Goal: Communication & Community: Answer question/provide support

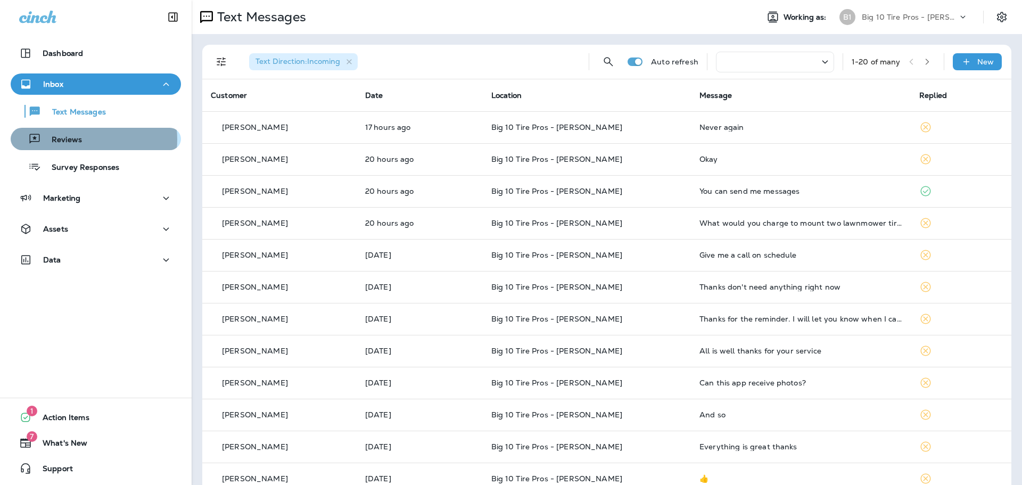
click at [85, 140] on div "Reviews" at bounding box center [96, 139] width 162 height 16
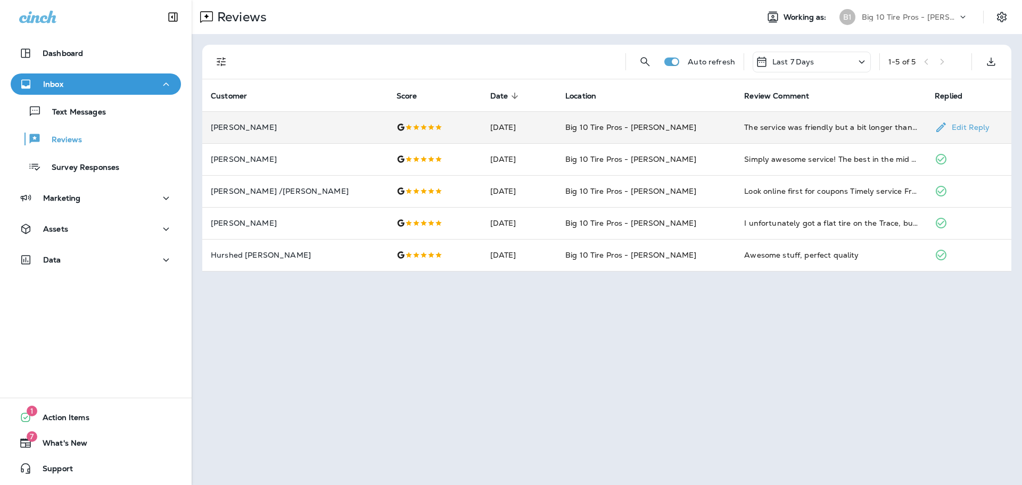
click at [875, 136] on td "The service was friendly but a bit longer than I expected" at bounding box center [831, 127] width 191 height 32
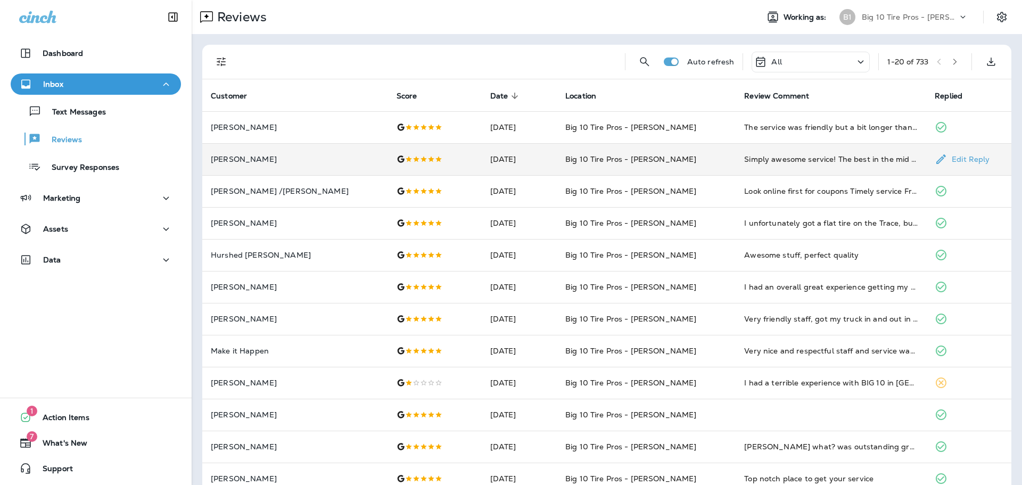
click at [514, 166] on td "[DATE]" at bounding box center [519, 159] width 75 height 32
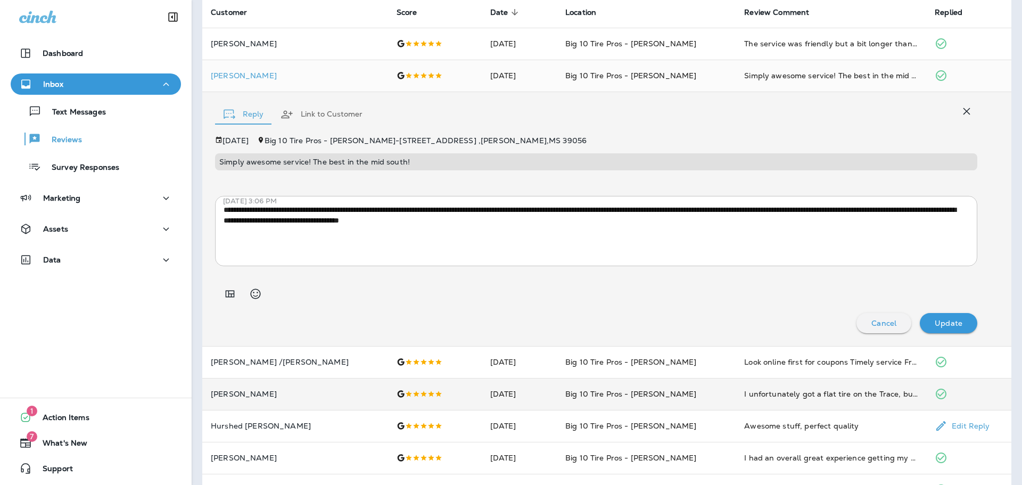
scroll to position [213, 0]
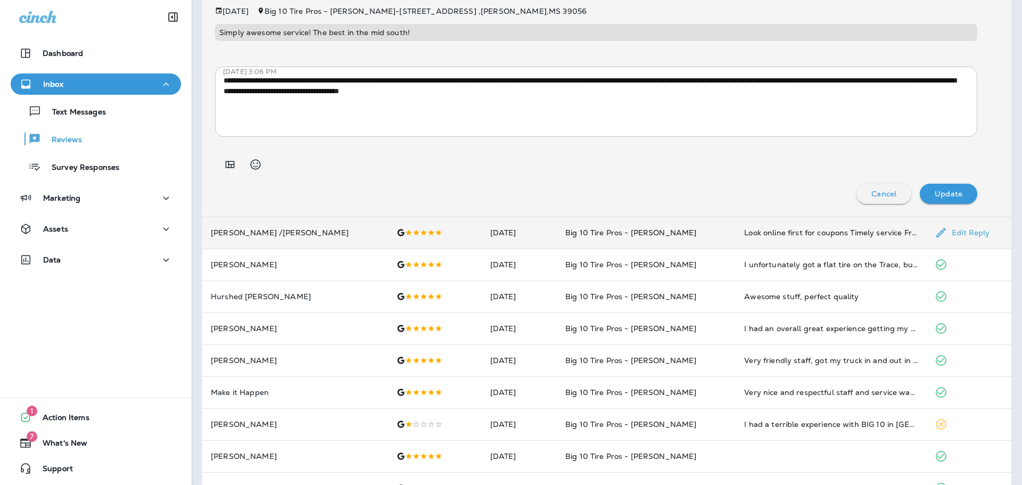
click at [280, 237] on td "[PERSON_NAME] /[PERSON_NAME]" at bounding box center [295, 233] width 186 height 32
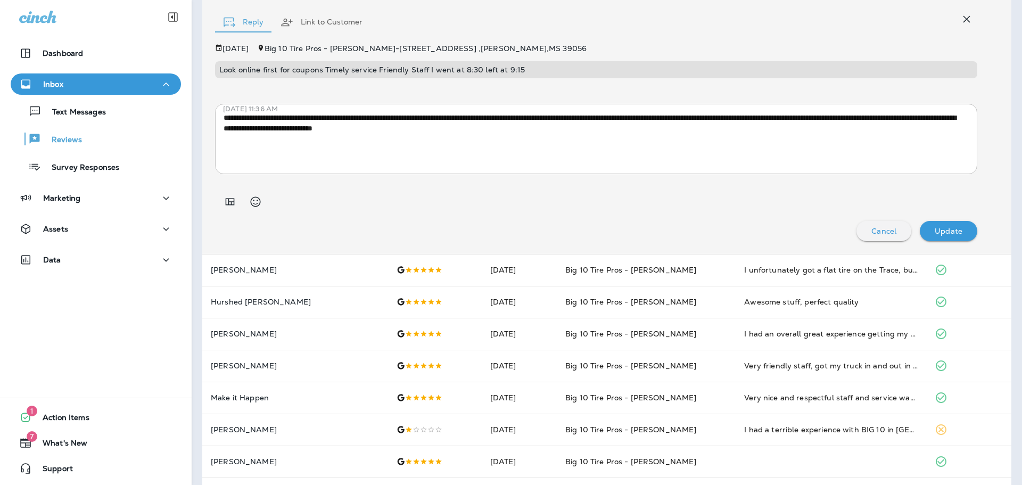
scroll to position [314, 0]
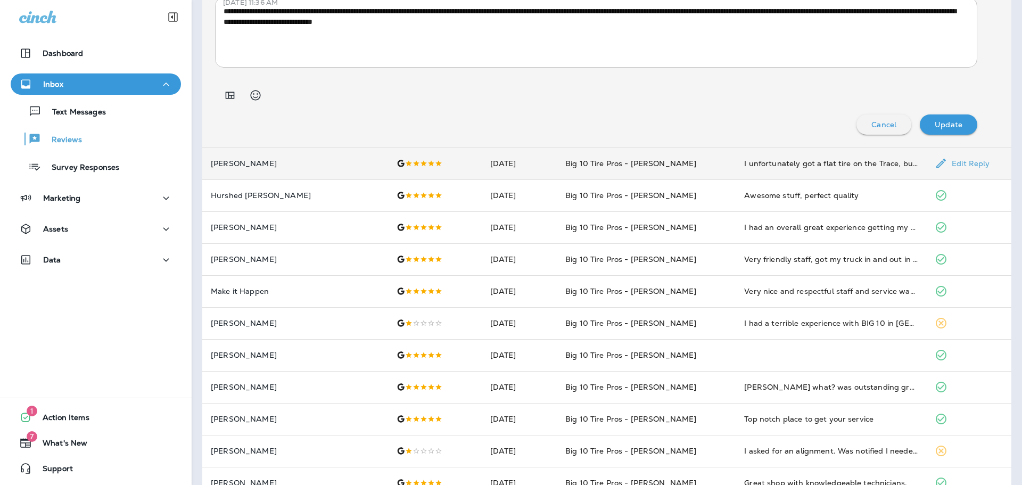
click at [345, 171] on td "[PERSON_NAME]" at bounding box center [295, 163] width 186 height 32
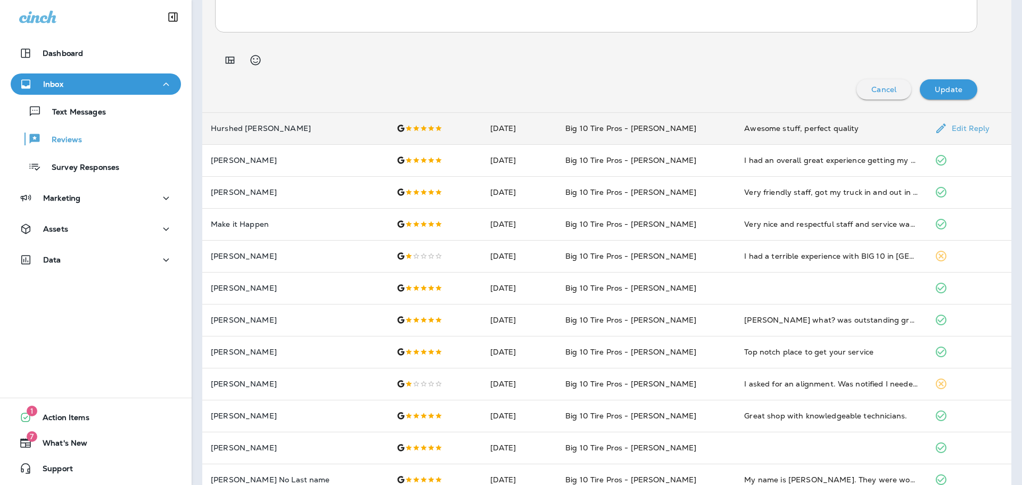
scroll to position [399, 0]
click at [259, 127] on p "Hurshed [PERSON_NAME]" at bounding box center [295, 127] width 169 height 9
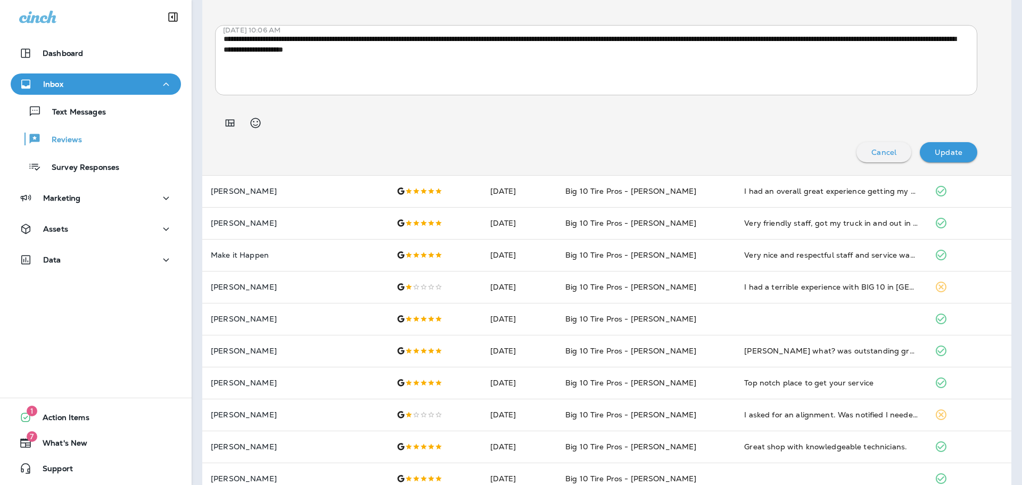
scroll to position [378, 0]
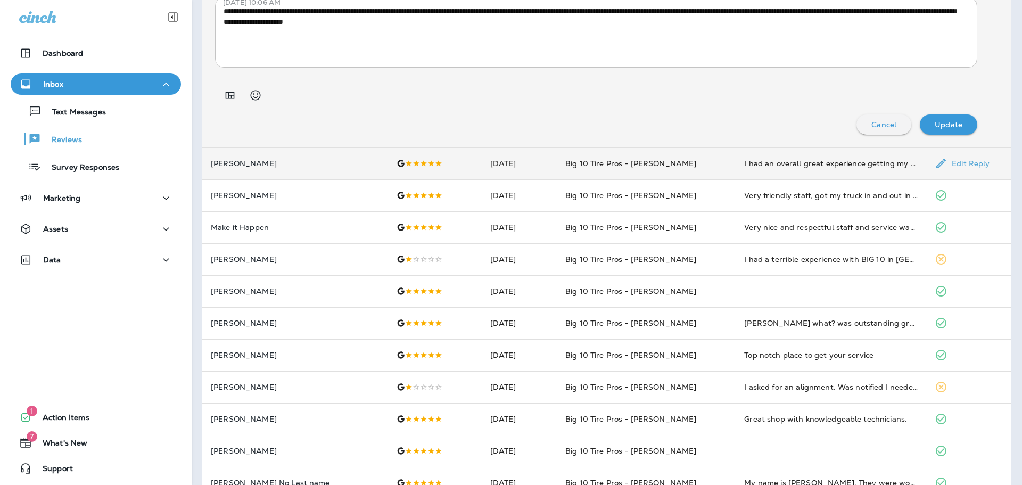
click at [297, 173] on td "[PERSON_NAME]" at bounding box center [295, 163] width 186 height 32
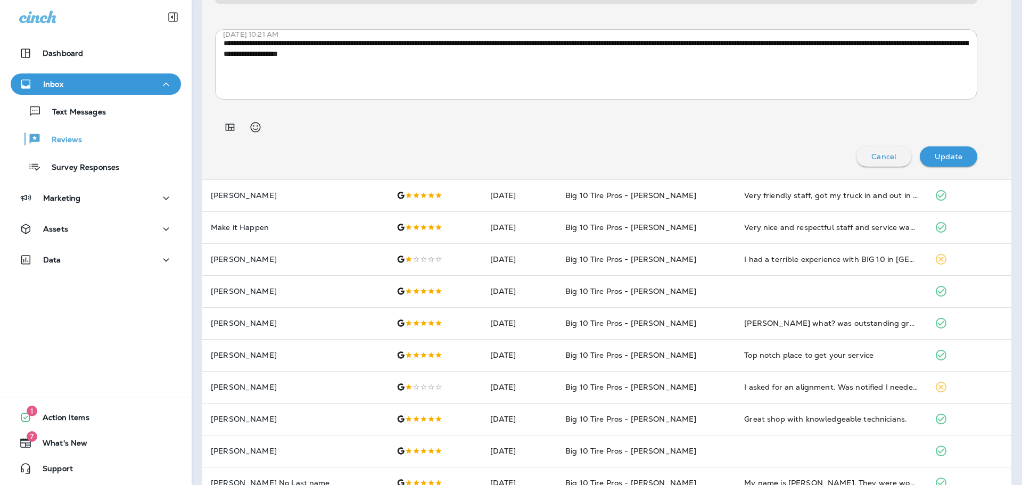
scroll to position [304, 0]
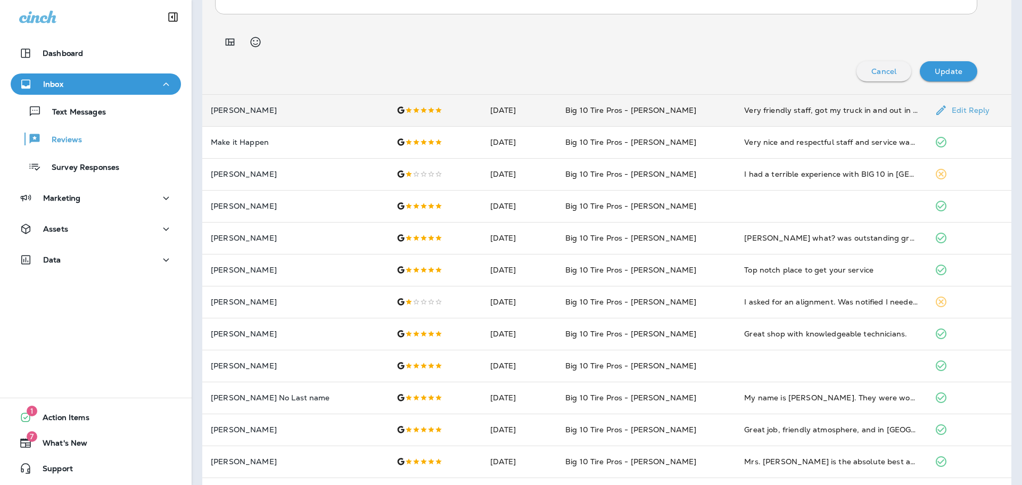
click at [281, 111] on p "[PERSON_NAME]" at bounding box center [295, 110] width 169 height 9
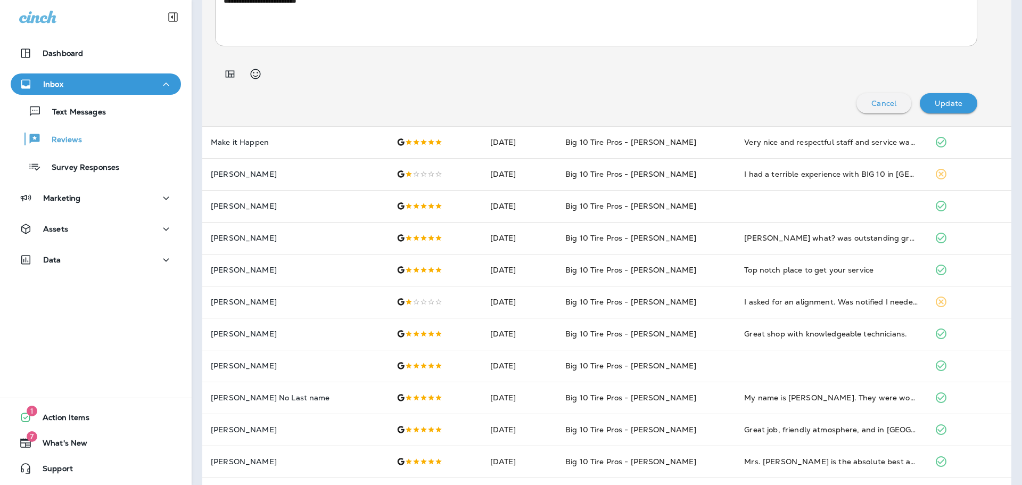
scroll to position [335, 0]
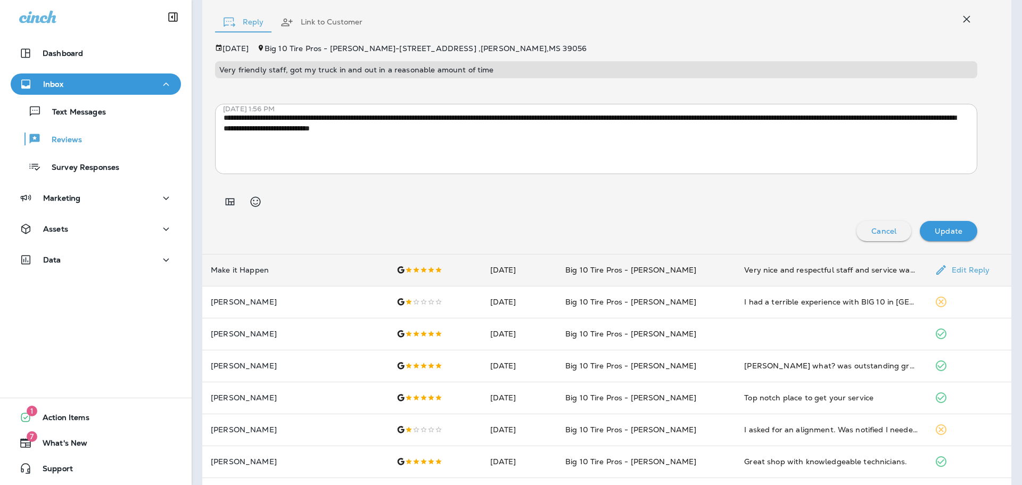
click at [272, 268] on p "Make it Happen" at bounding box center [295, 270] width 169 height 9
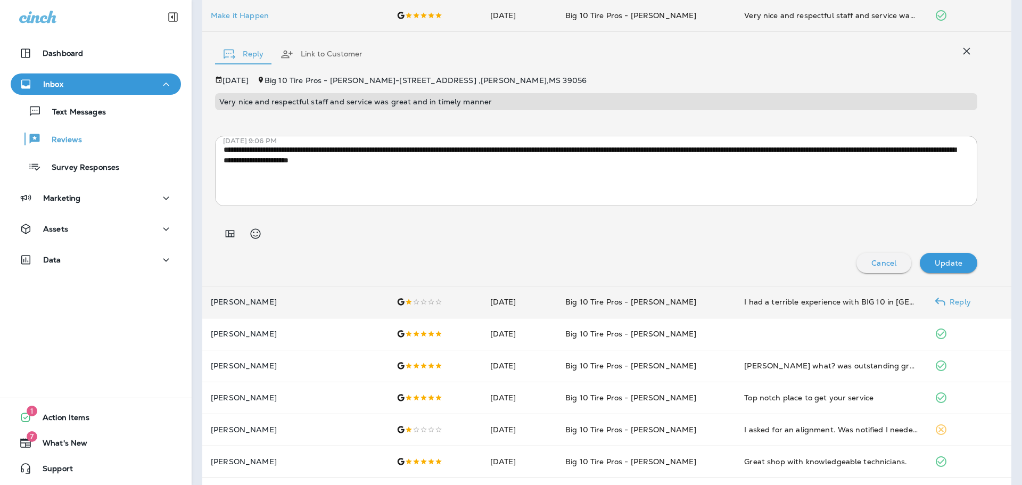
click at [288, 312] on td "[PERSON_NAME]" at bounding box center [295, 302] width 186 height 32
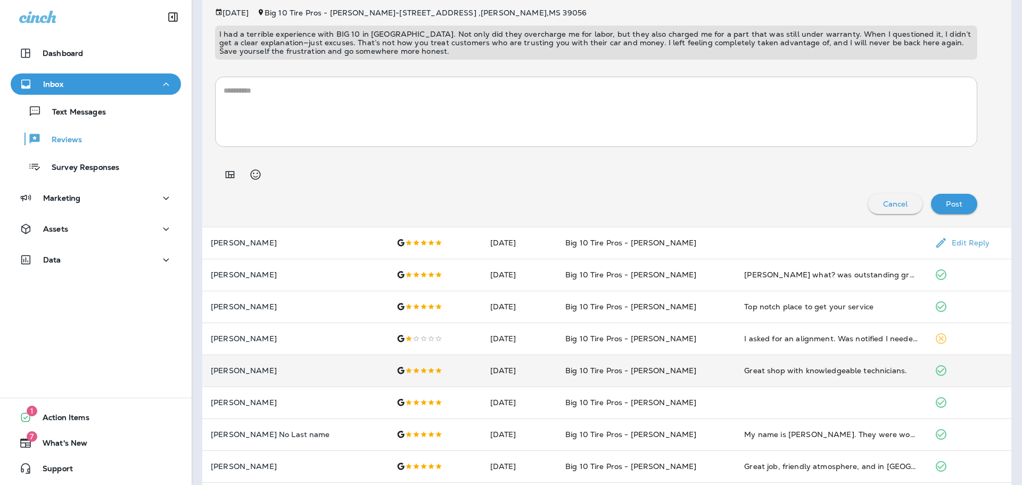
scroll to position [495, 0]
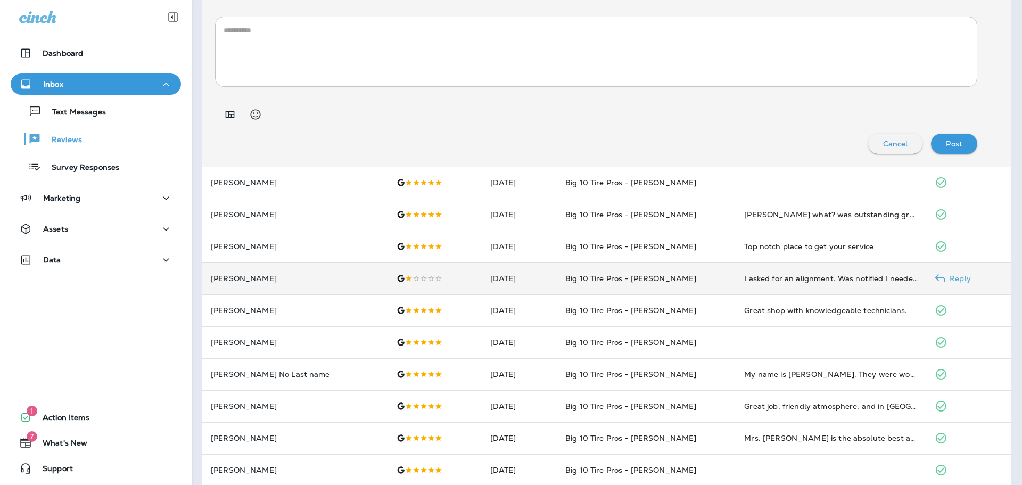
click at [514, 284] on td "[DATE]" at bounding box center [519, 279] width 75 height 32
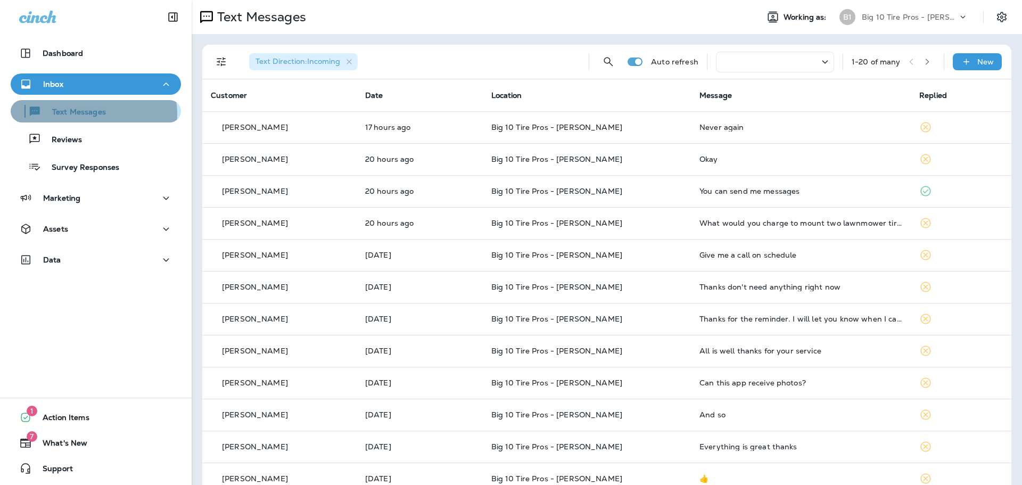
click at [89, 114] on p "Text Messages" at bounding box center [74, 113] width 64 height 10
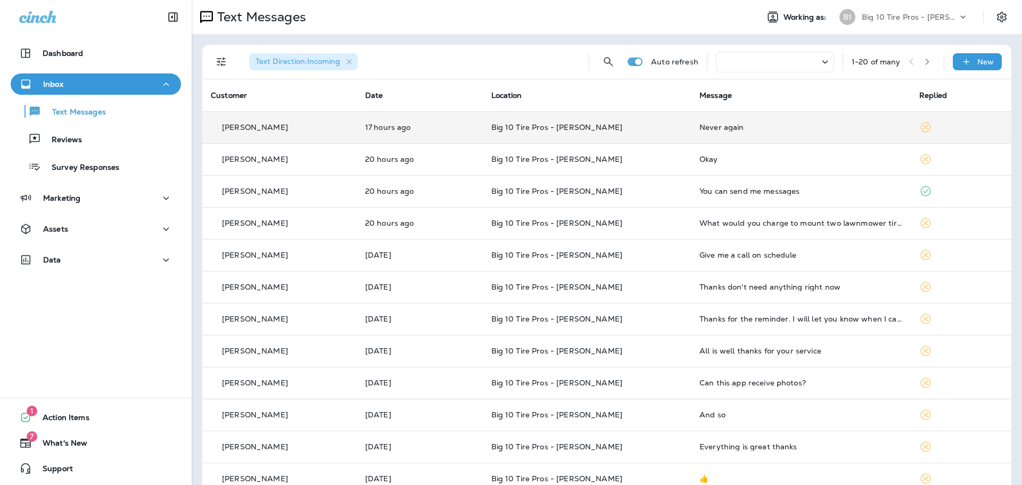
click at [742, 134] on td "Never again" at bounding box center [801, 127] width 220 height 32
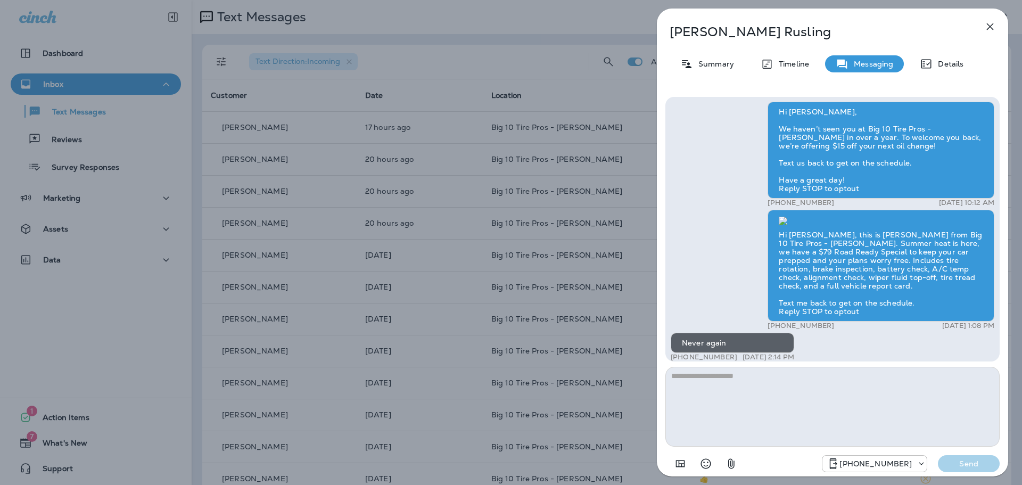
scroll to position [-224, 0]
click at [737, 63] on div "Summary" at bounding box center [707, 63] width 75 height 17
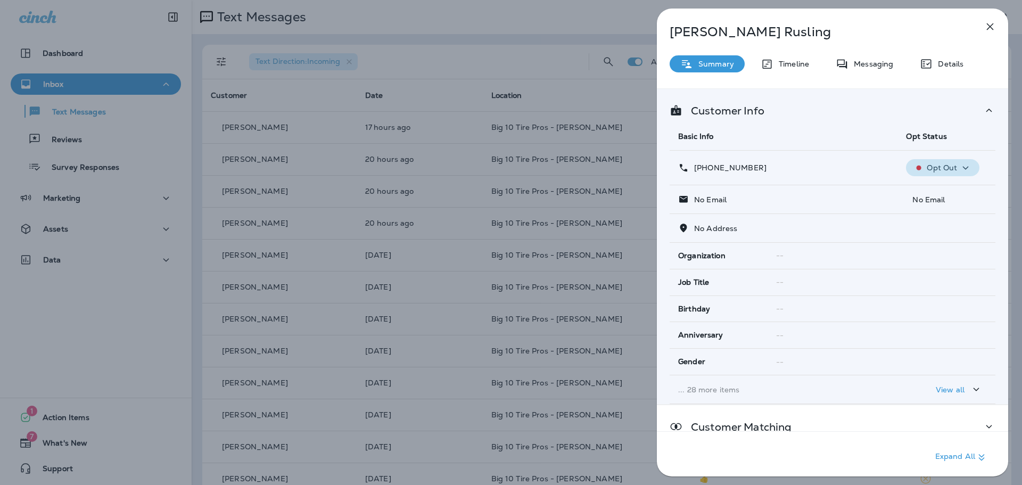
click at [965, 161] on icon "button" at bounding box center [965, 167] width 13 height 13
click at [770, 142] on th "Basic Info" at bounding box center [784, 136] width 228 height 28
click at [290, 204] on div "[PERSON_NAME] Summary Timeline Messaging Details Customer Info Basic Info Opt S…" at bounding box center [511, 242] width 1022 height 485
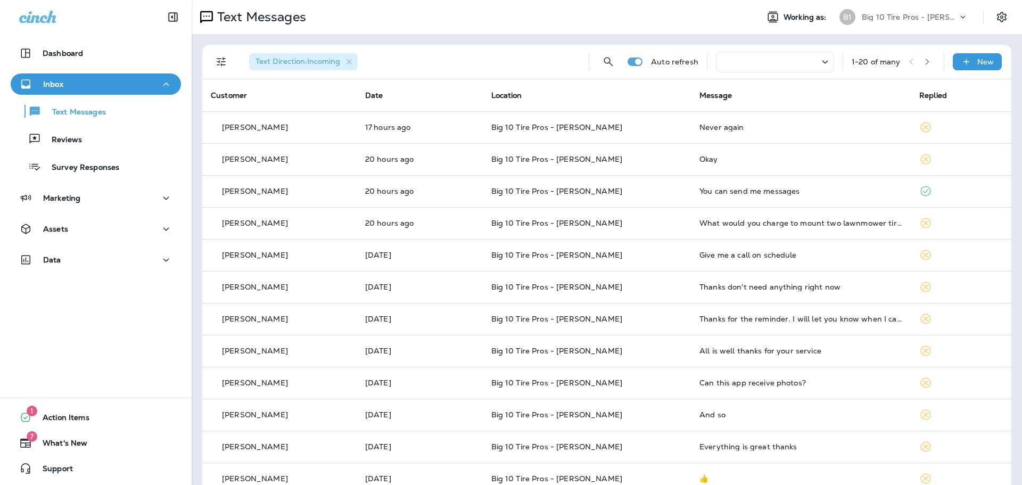
click at [97, 91] on div "Inbox" at bounding box center [95, 84] width 153 height 13
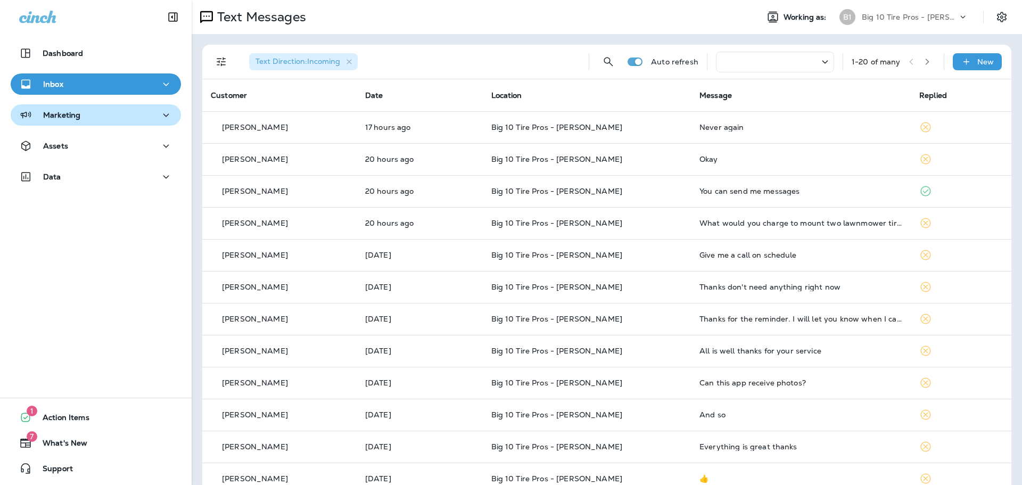
click at [87, 110] on div "Marketing" at bounding box center [95, 115] width 153 height 13
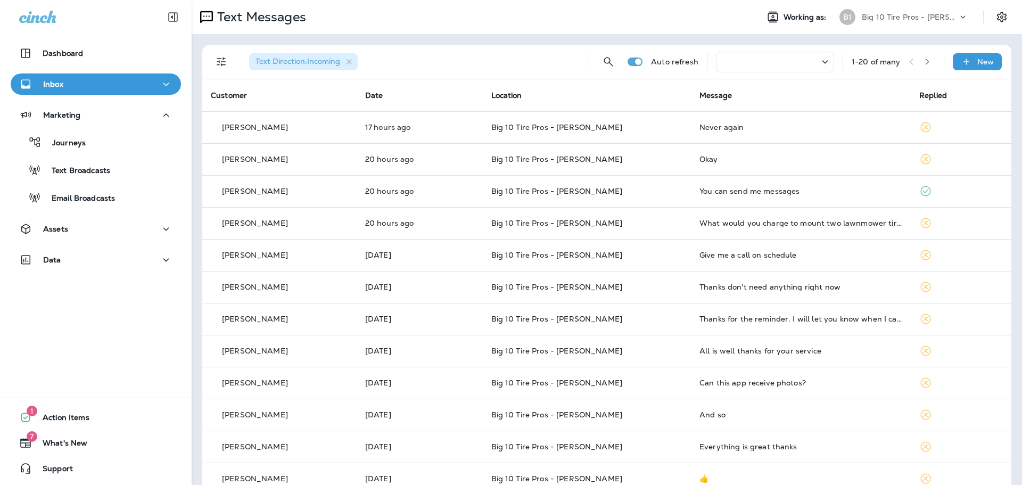
click at [85, 86] on div "Inbox" at bounding box center [95, 84] width 153 height 13
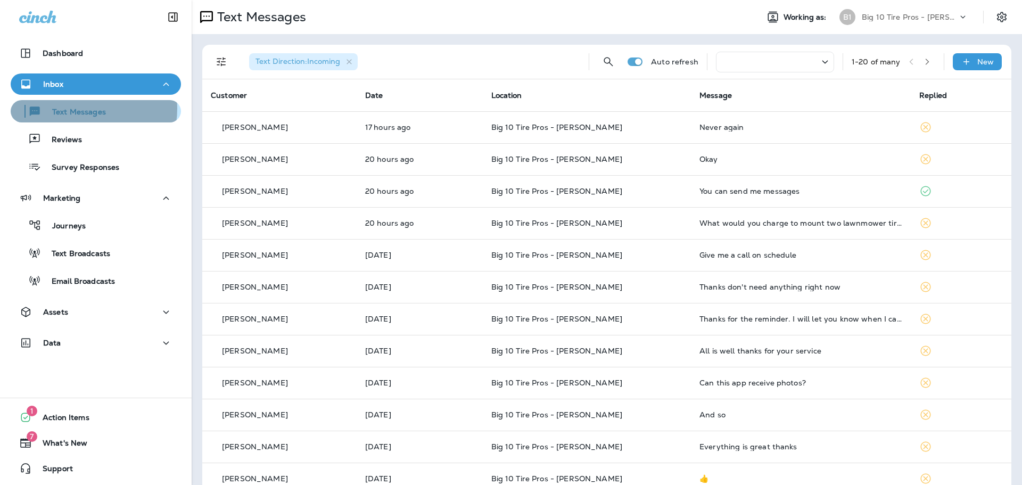
click at [81, 109] on p "Text Messages" at bounding box center [74, 113] width 64 height 10
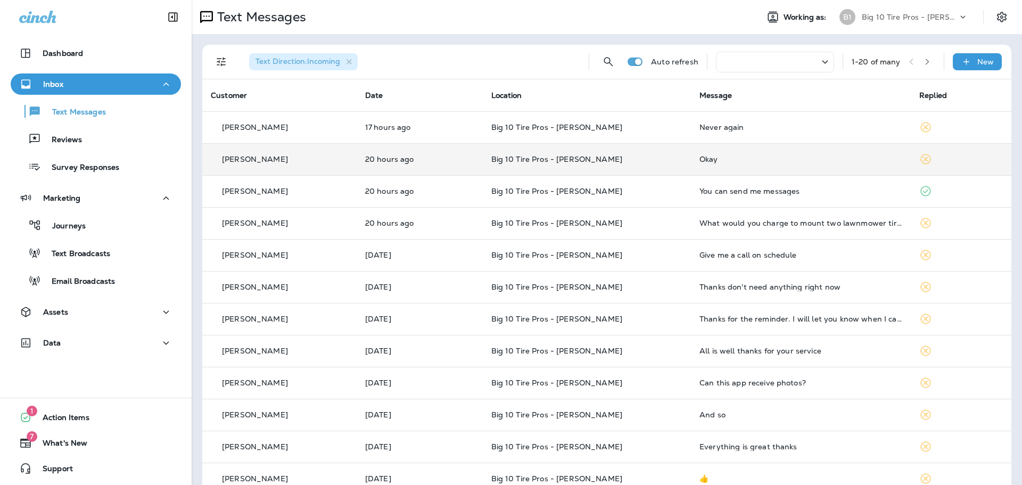
click at [483, 157] on td "20 hours ago" at bounding box center [420, 159] width 126 height 32
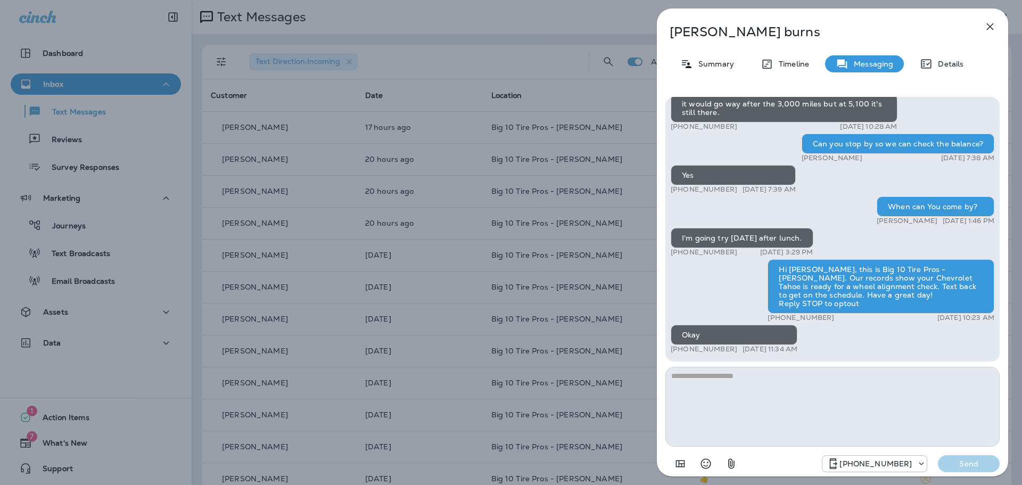
click at [985, 32] on icon "button" at bounding box center [990, 26] width 13 height 13
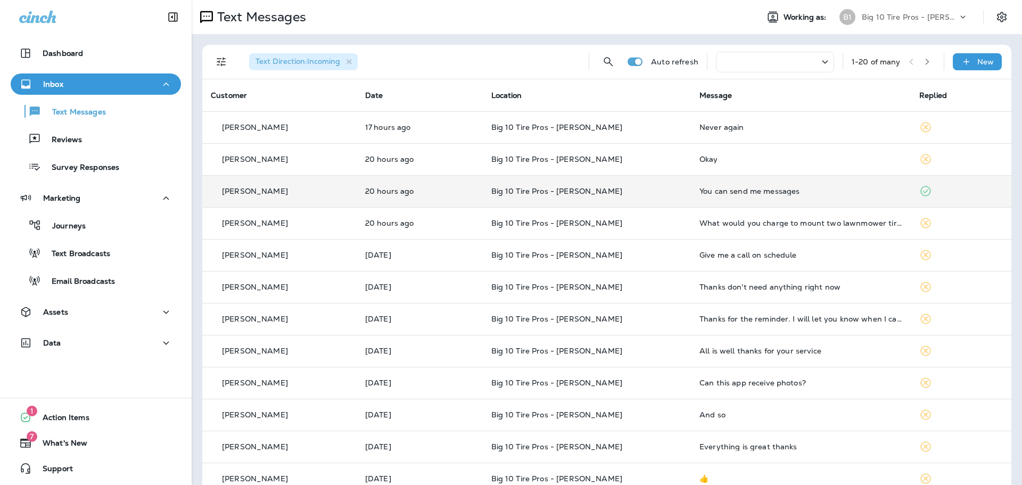
click at [733, 196] on td "You can send me messages" at bounding box center [801, 191] width 220 height 32
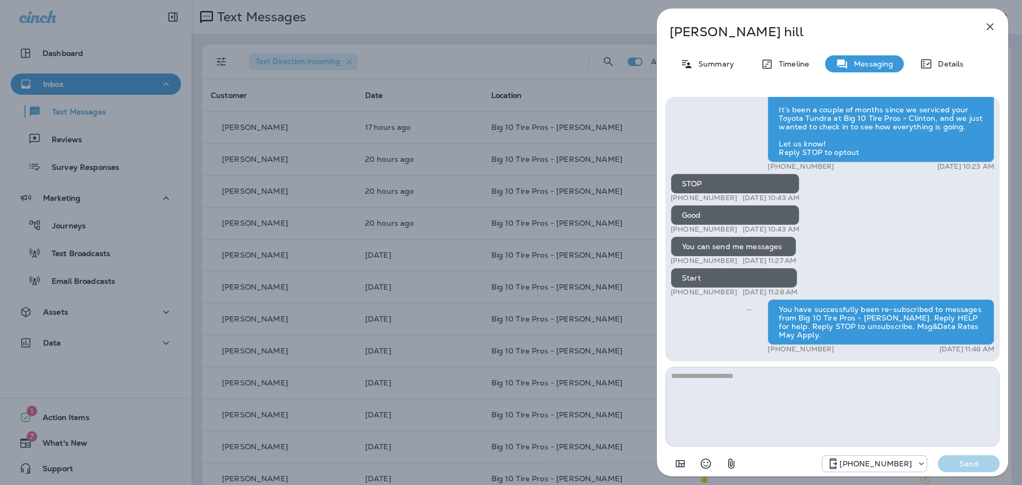
scroll to position [-20, 0]
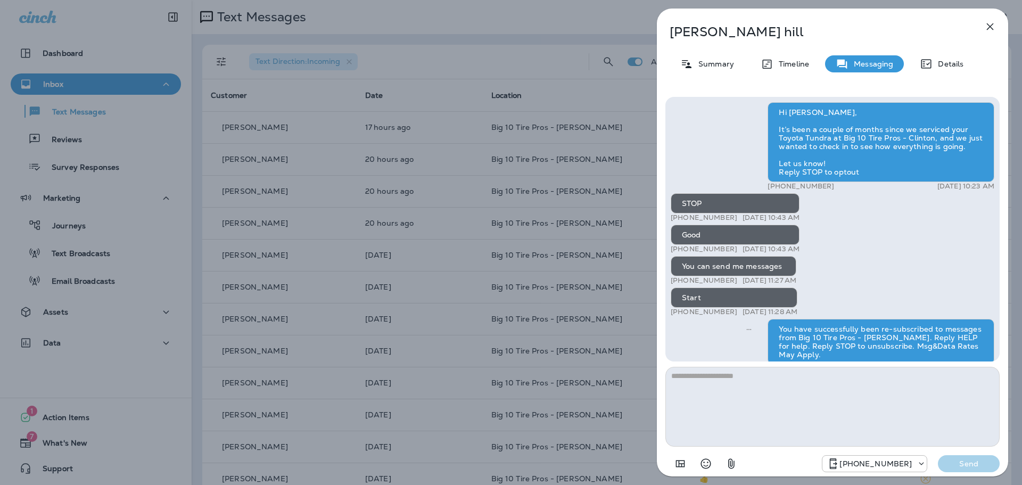
click at [993, 30] on icon "button" at bounding box center [990, 26] width 13 height 13
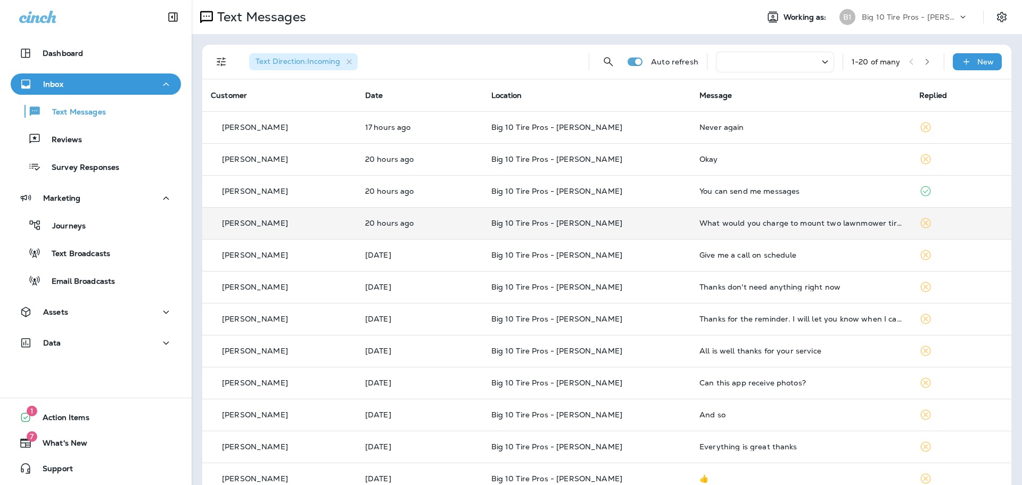
click at [767, 229] on td "What would you charge to mount two lawnmower tires on my existing rims if I bro…" at bounding box center [801, 223] width 220 height 32
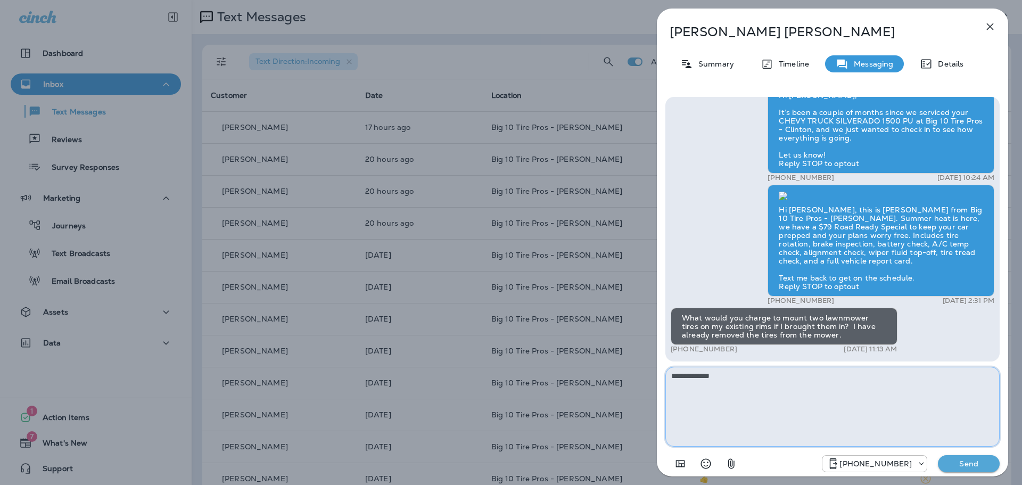
type textarea "**********"
click at [971, 462] on p "Send" at bounding box center [969, 464] width 45 height 10
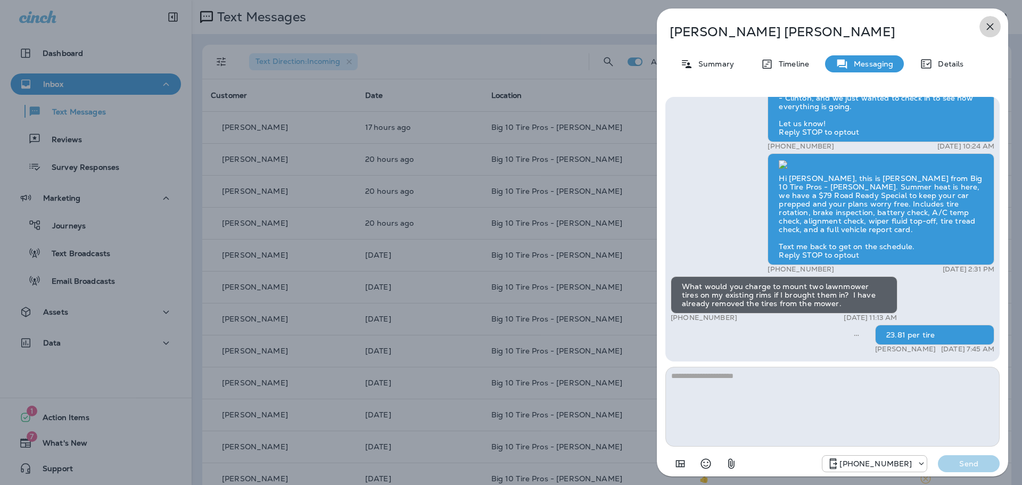
click at [984, 26] on icon "button" at bounding box center [990, 26] width 13 height 13
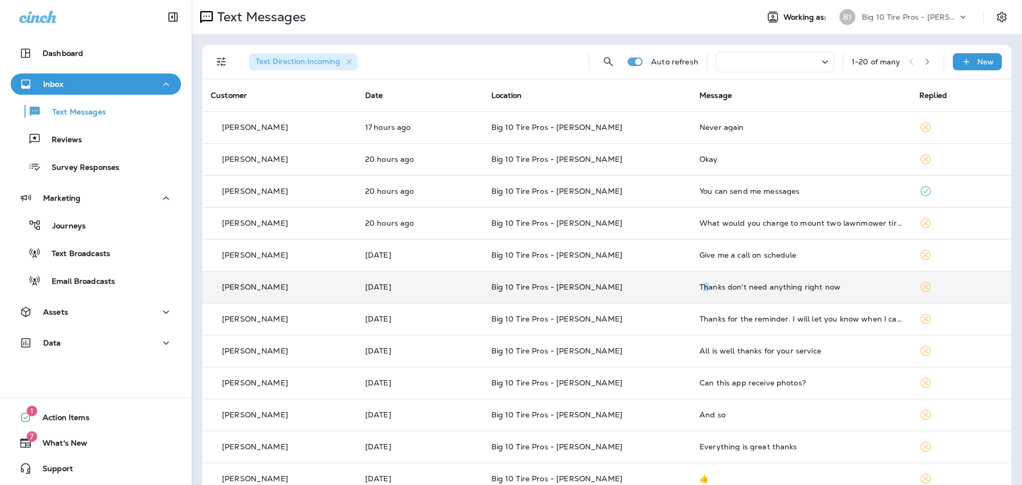
click at [700, 289] on div "Thanks don't need anything right now" at bounding box center [801, 287] width 203 height 9
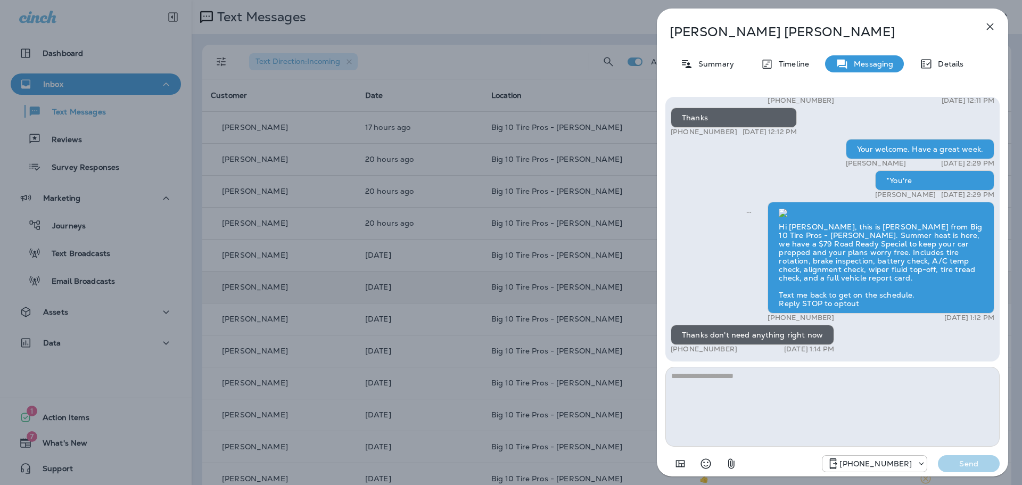
click at [753, 378] on textarea at bounding box center [833, 407] width 334 height 80
type textarea "**********"
click at [964, 460] on p "Send" at bounding box center [969, 464] width 45 height 10
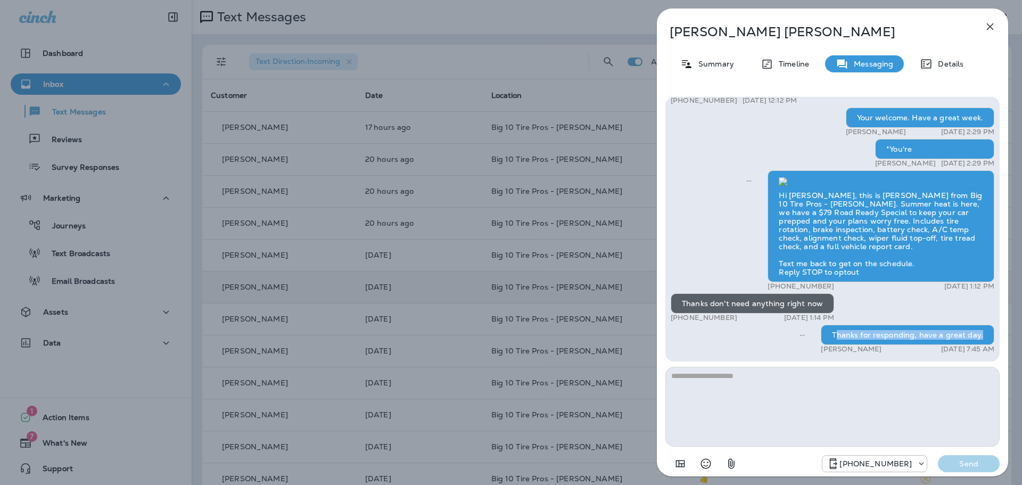
drag, startPoint x: 838, startPoint y: 334, endPoint x: 982, endPoint y: 327, distance: 144.5
click at [982, 327] on div "Thanks for responding, have a great day." at bounding box center [908, 335] width 174 height 20
click at [917, 317] on div "Hi [PERSON_NAME], We haven’t seen you at Big 10 Tire Pros - [PERSON_NAME] in ov…" at bounding box center [833, 69] width 324 height 573
drag, startPoint x: 832, startPoint y: 335, endPoint x: 983, endPoint y: 332, distance: 150.7
click at [983, 332] on div "Thanks for responding, have a great day." at bounding box center [908, 335] width 174 height 20
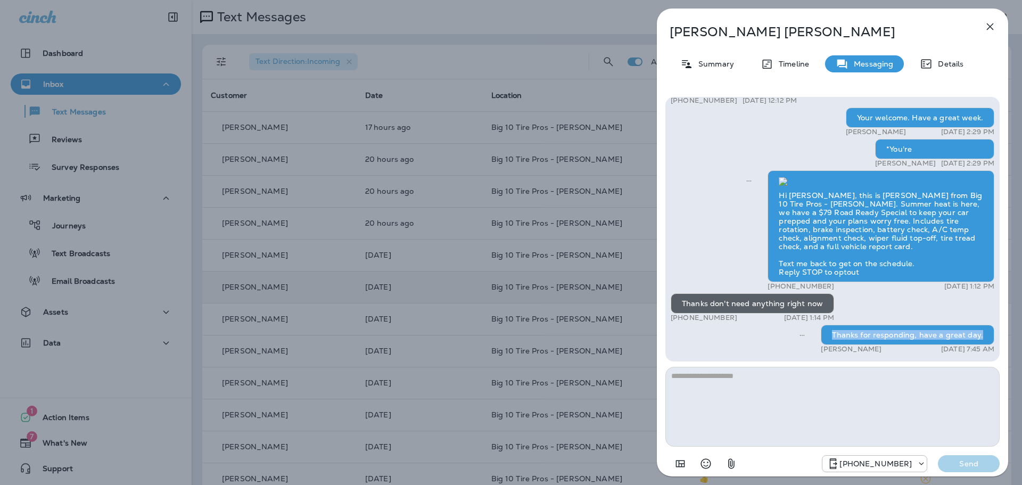
copy div "Thanks for responding, have a great day."
click at [993, 29] on icon "button" at bounding box center [990, 26] width 7 height 7
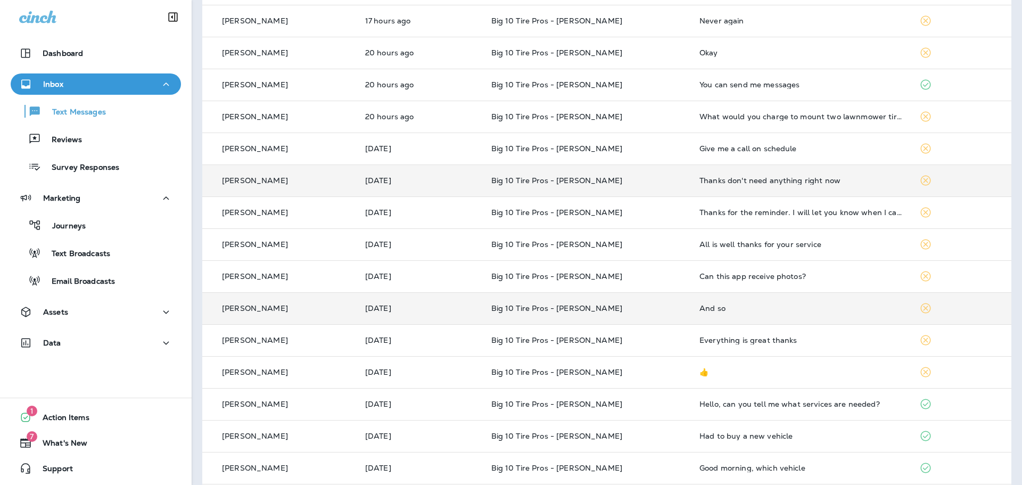
scroll to position [160, 0]
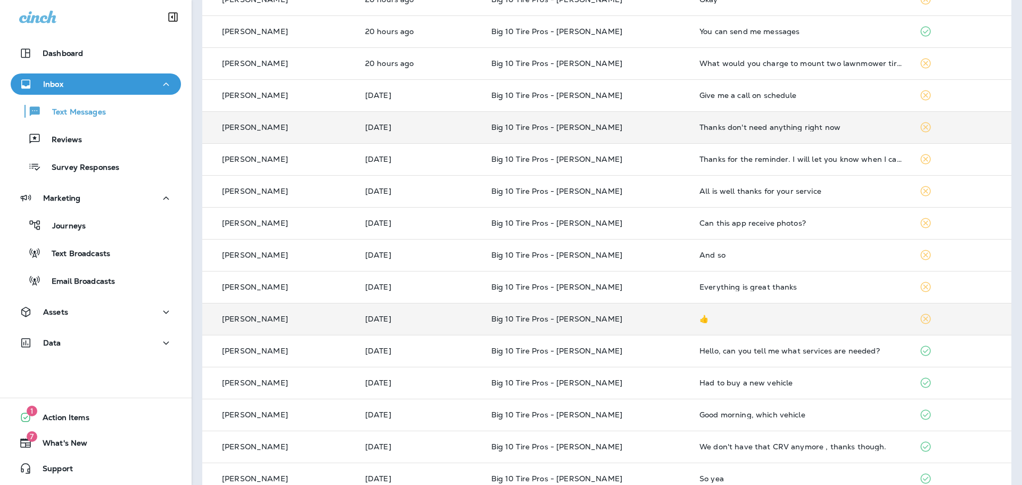
click at [709, 325] on td "👍" at bounding box center [801, 319] width 220 height 32
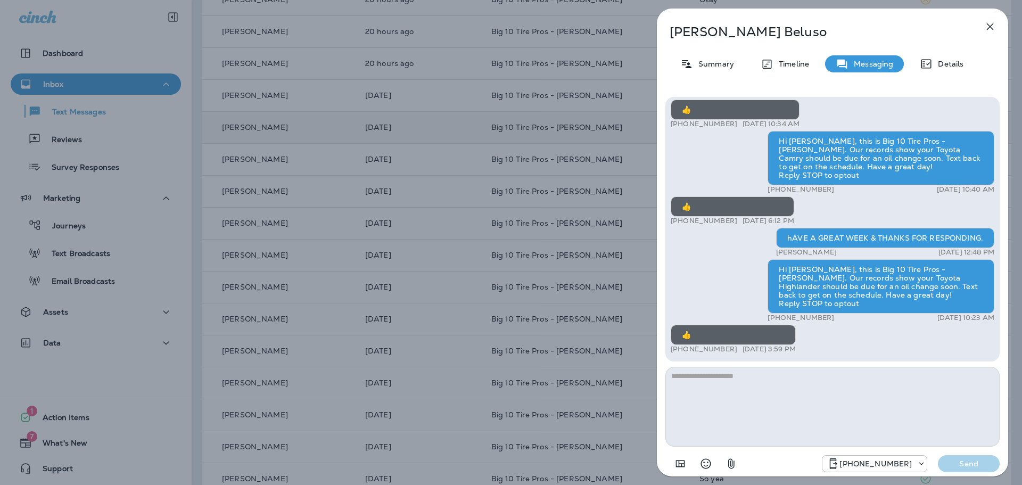
click at [991, 28] on icon "button" at bounding box center [990, 26] width 7 height 7
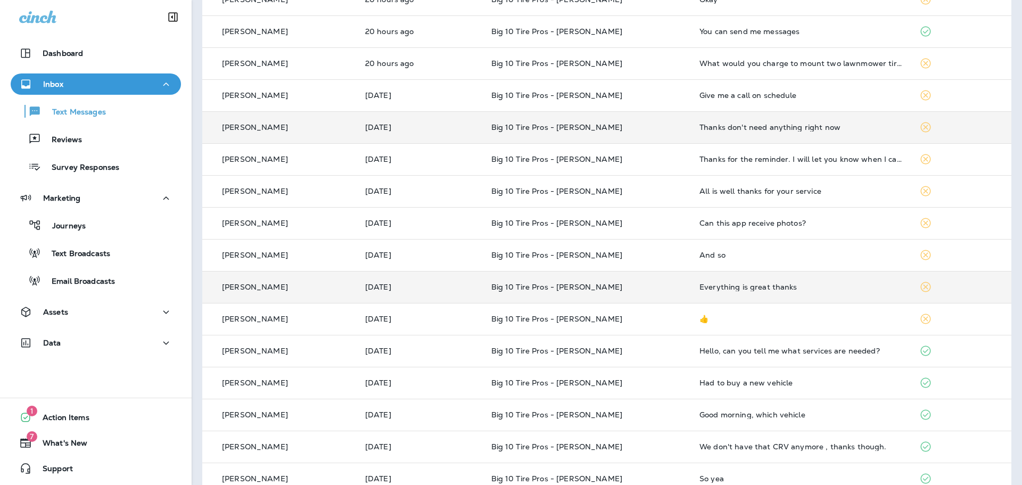
click at [742, 300] on td "Everything is great thanks" at bounding box center [801, 287] width 220 height 32
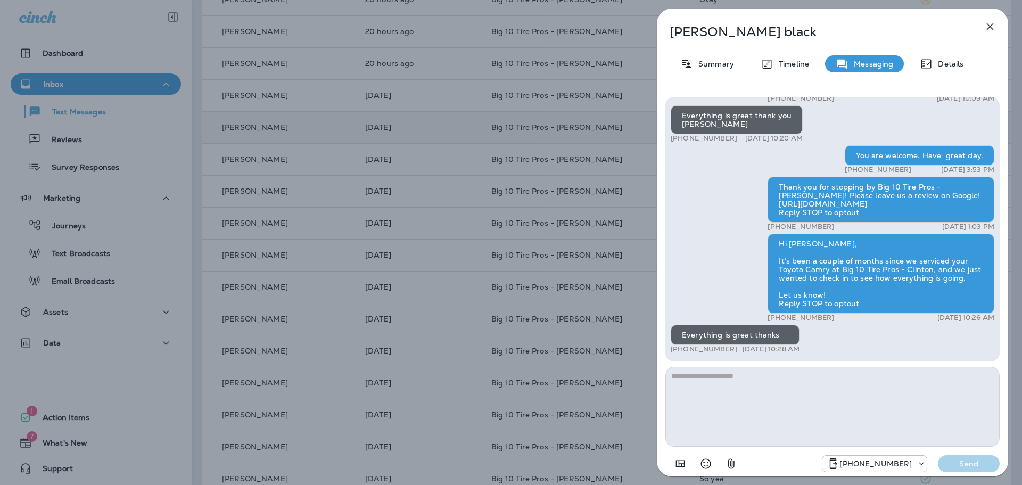
click at [709, 376] on textarea at bounding box center [833, 407] width 334 height 80
type textarea "**********"
click at [969, 458] on button "Send" at bounding box center [969, 463] width 62 height 17
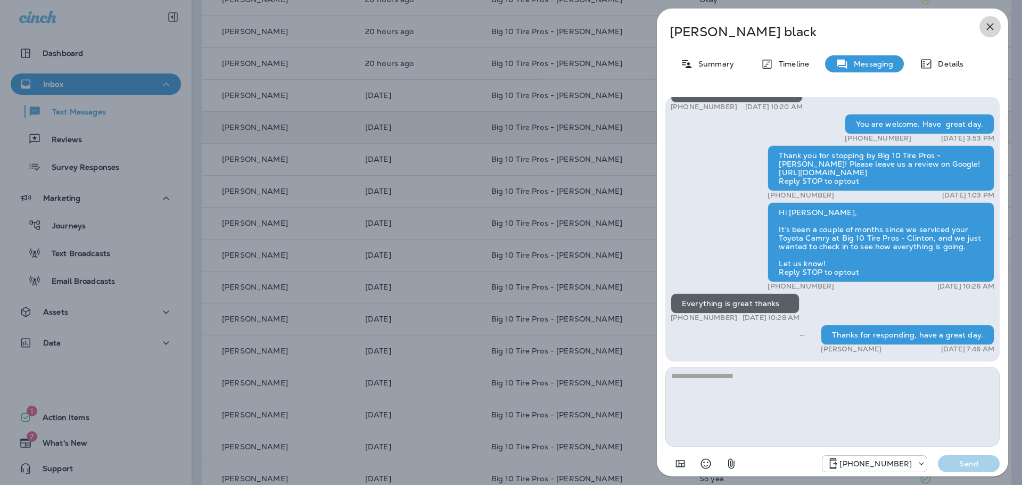
click at [981, 24] on button "button" at bounding box center [990, 26] width 21 height 21
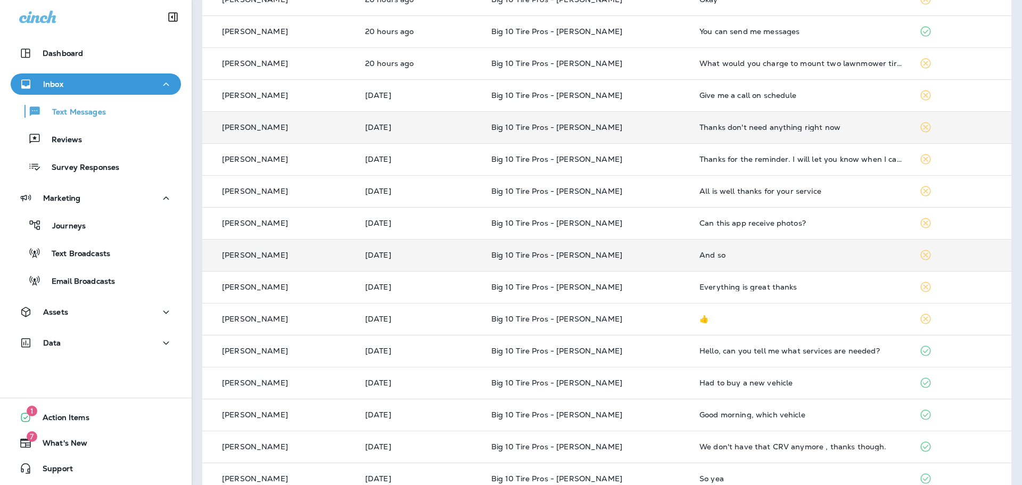
click at [700, 256] on div "And so" at bounding box center [801, 255] width 203 height 9
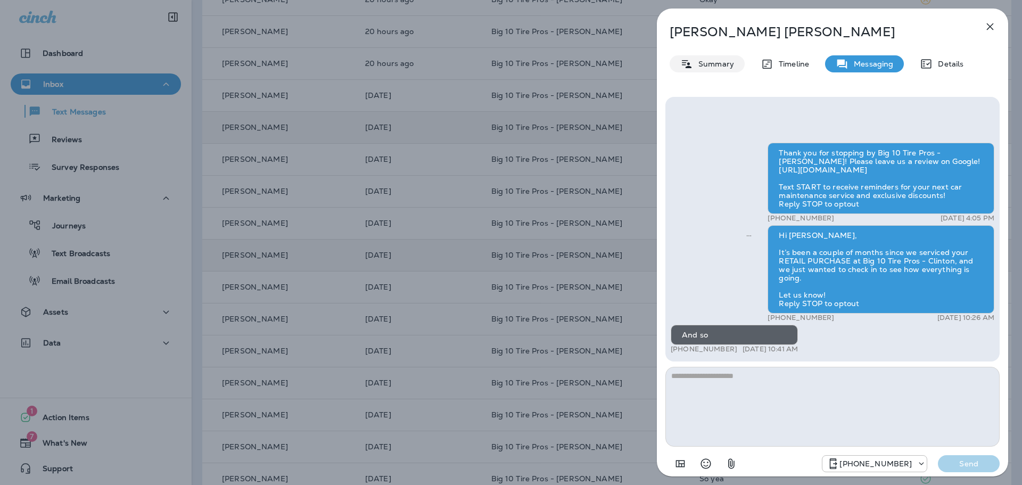
click at [720, 67] on p "Summary" at bounding box center [713, 64] width 41 height 9
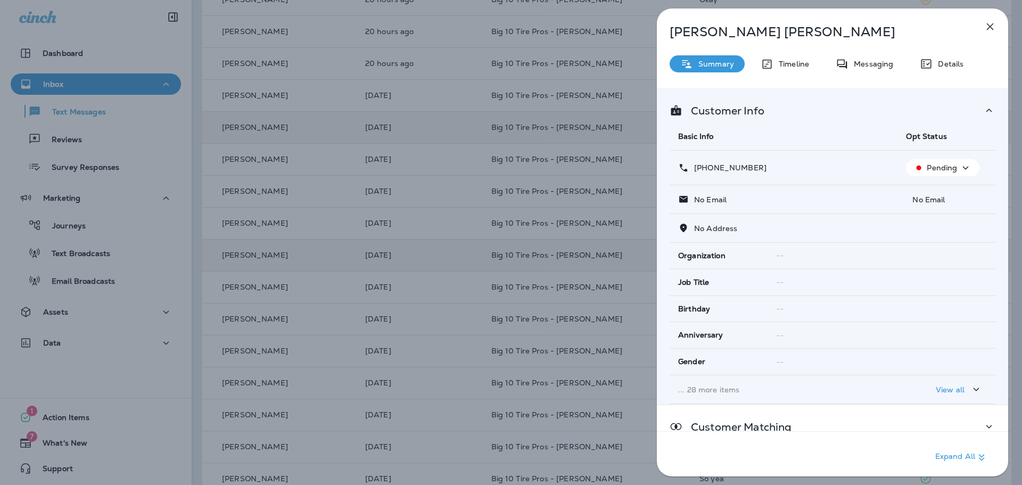
click at [939, 169] on p "Pending" at bounding box center [942, 167] width 30 height 9
click at [933, 196] on p "Opt out" at bounding box center [936, 193] width 29 height 9
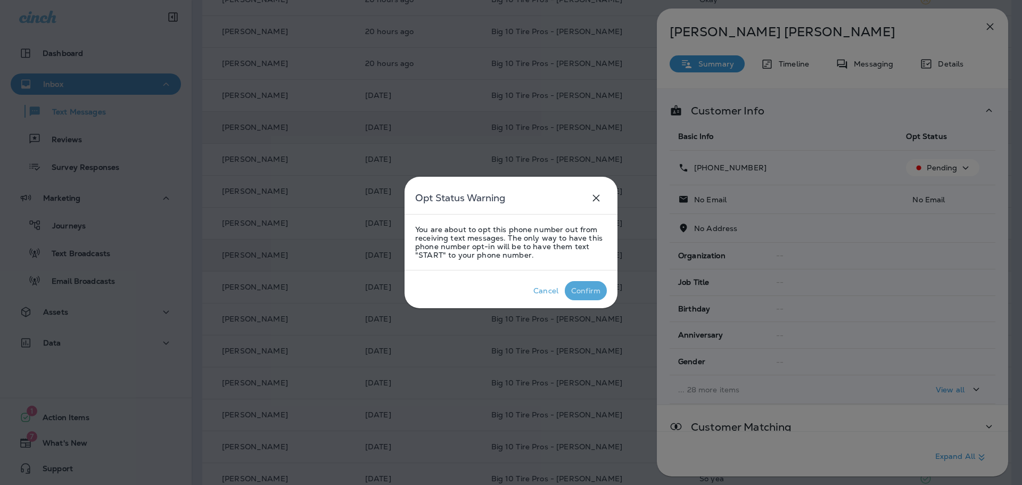
click at [593, 288] on div "Confirm" at bounding box center [585, 290] width 29 height 9
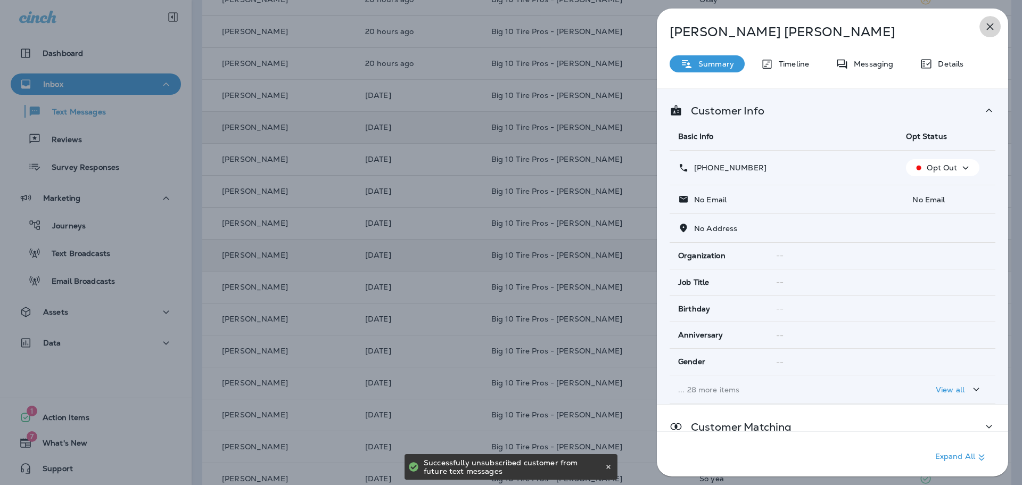
click at [993, 28] on icon "button" at bounding box center [990, 26] width 7 height 7
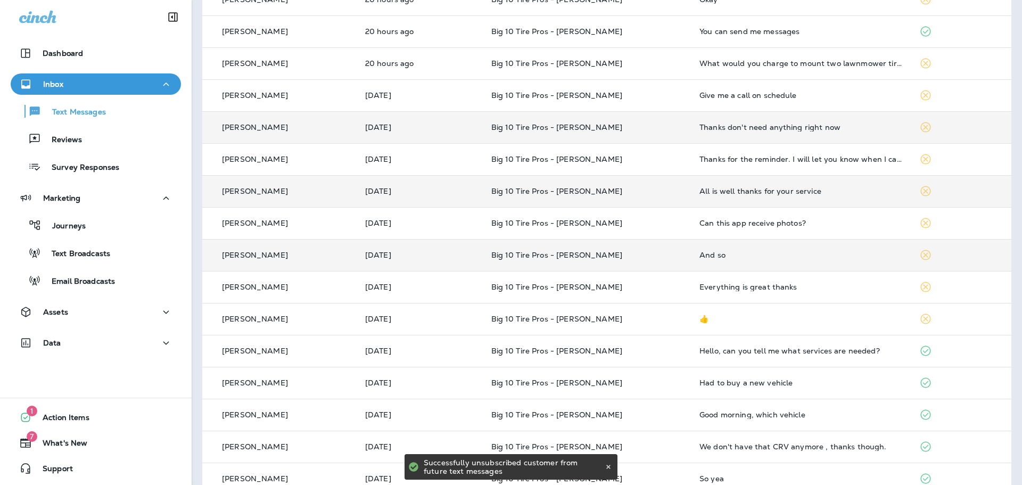
click at [767, 188] on div "All is well thanks for your service" at bounding box center [801, 191] width 203 height 9
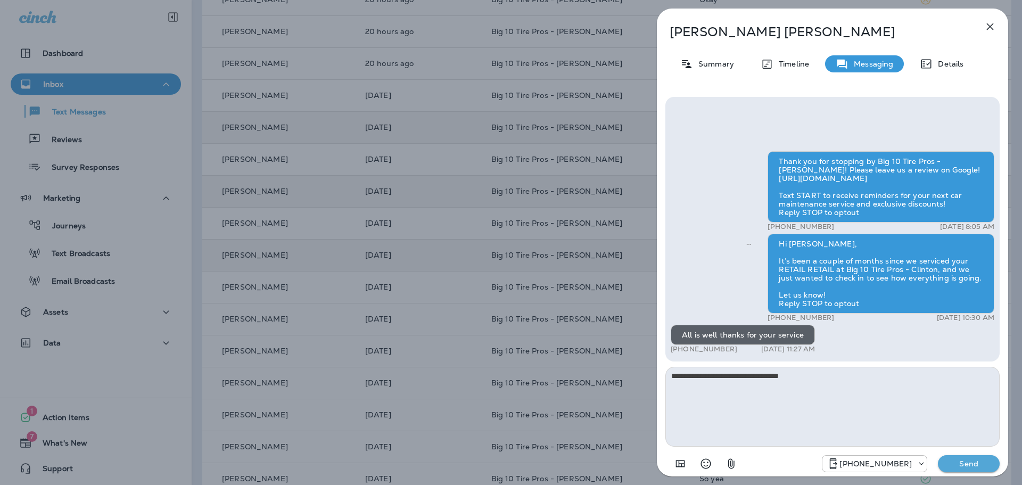
type textarea "**********"
click at [965, 468] on p "Send" at bounding box center [969, 464] width 45 height 10
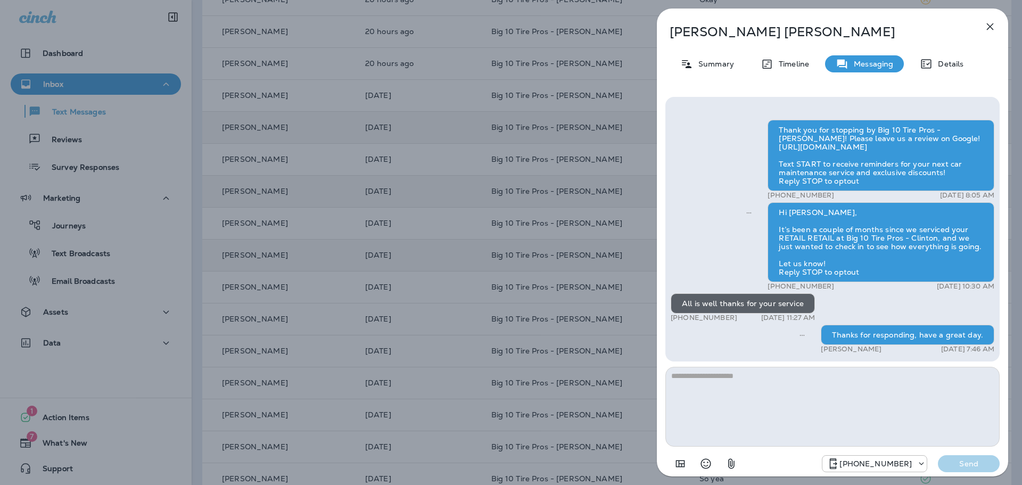
click at [993, 20] on button "button" at bounding box center [990, 26] width 21 height 21
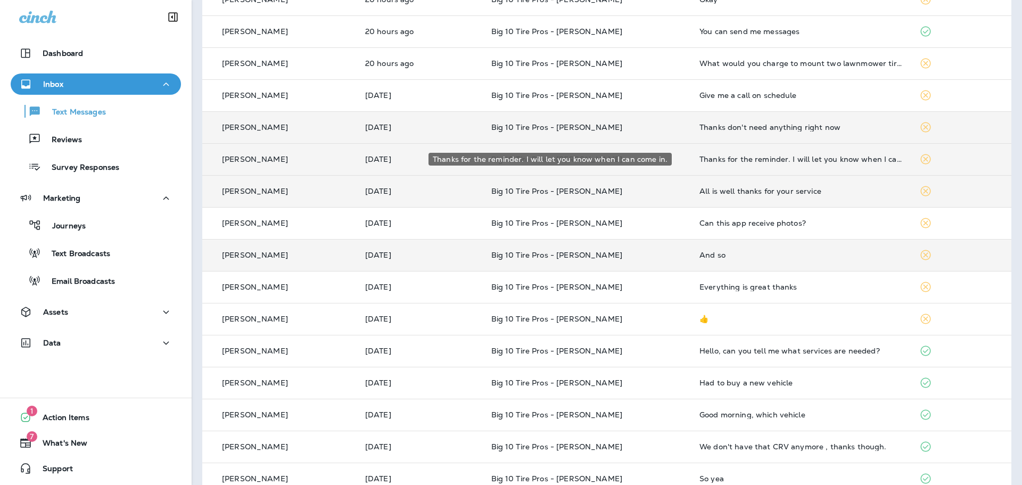
click at [700, 160] on div "Thanks for the reminder. I will let you know when I can come in." at bounding box center [801, 159] width 203 height 9
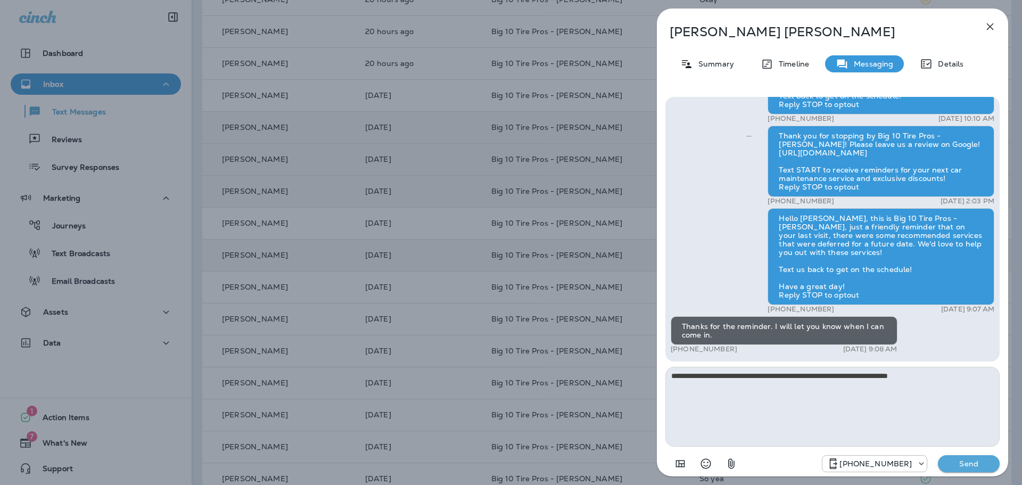
type textarea "**********"
click at [983, 461] on p "Send" at bounding box center [969, 464] width 45 height 10
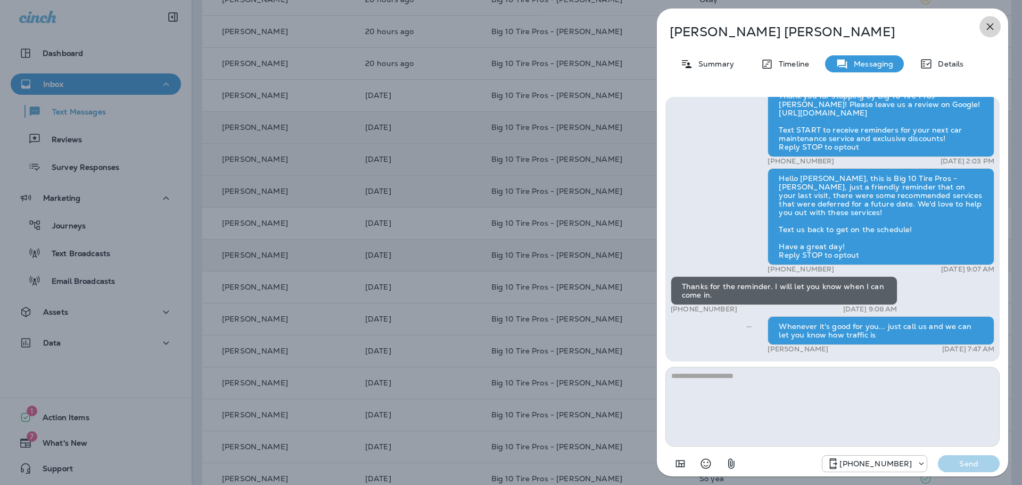
click at [990, 26] on icon "button" at bounding box center [990, 26] width 7 height 7
